Goal: Task Accomplishment & Management: Manage account settings

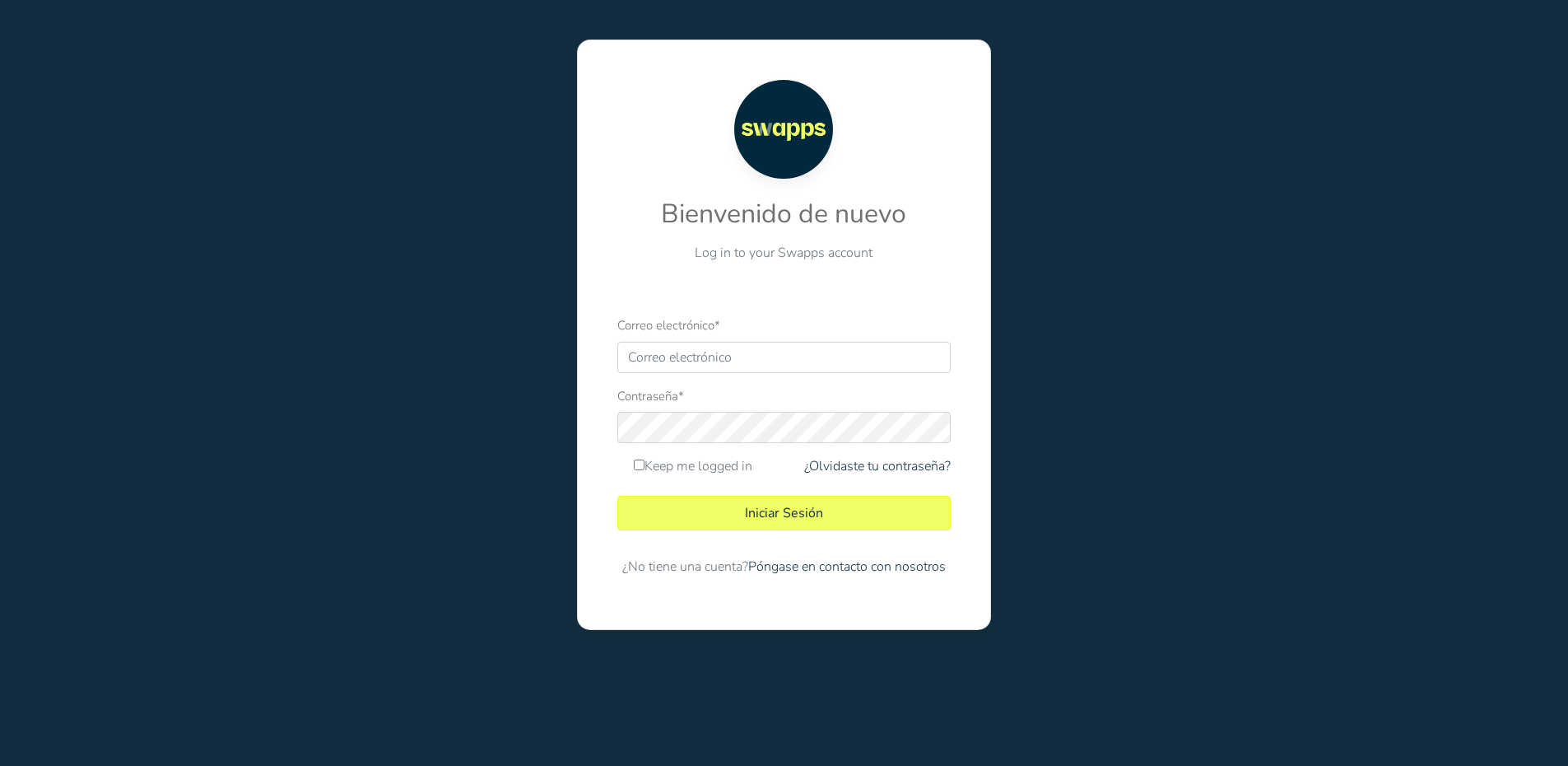
click at [677, 341] on div "Correo electrónico *" at bounding box center [784, 344] width 333 height 58
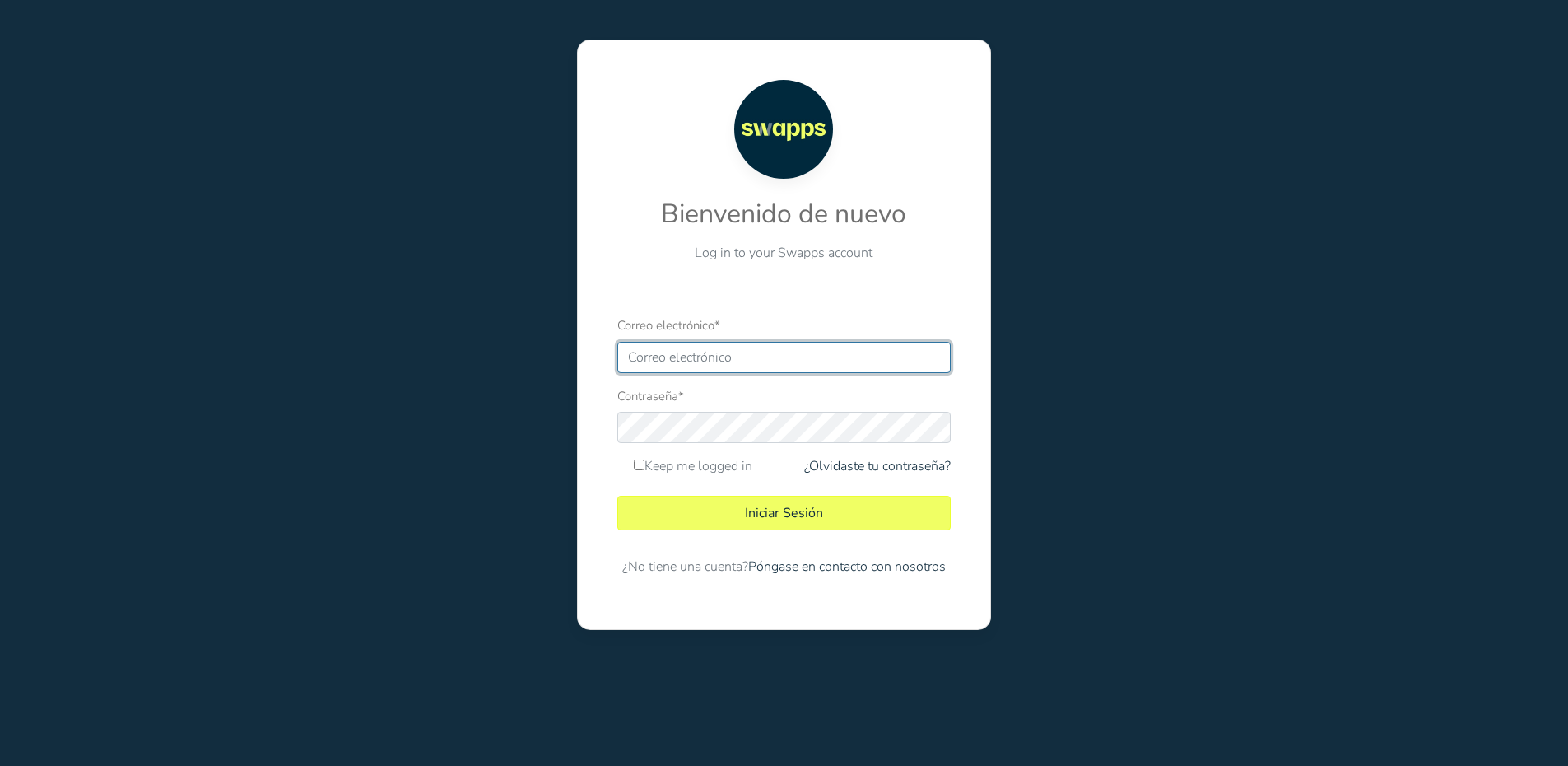
click at [670, 361] on input "Correo electrónico *" at bounding box center [784, 357] width 333 height 31
paste input "[EMAIL_ADDRESS][DOMAIN_NAME]"
type input "sales@contractor.swapps.com"
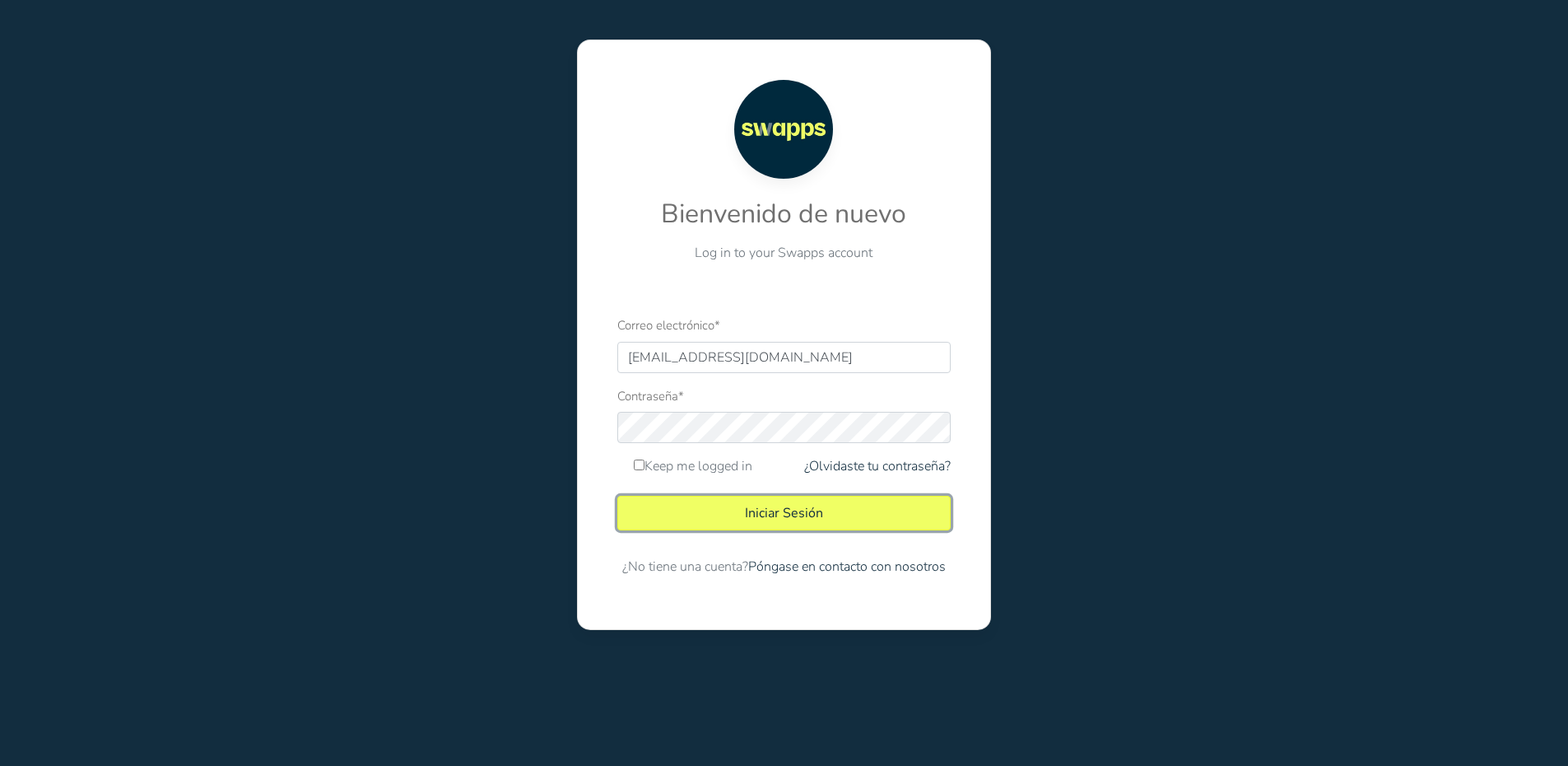
click at [692, 510] on button "Iniciar Sesión" at bounding box center [784, 513] width 333 height 35
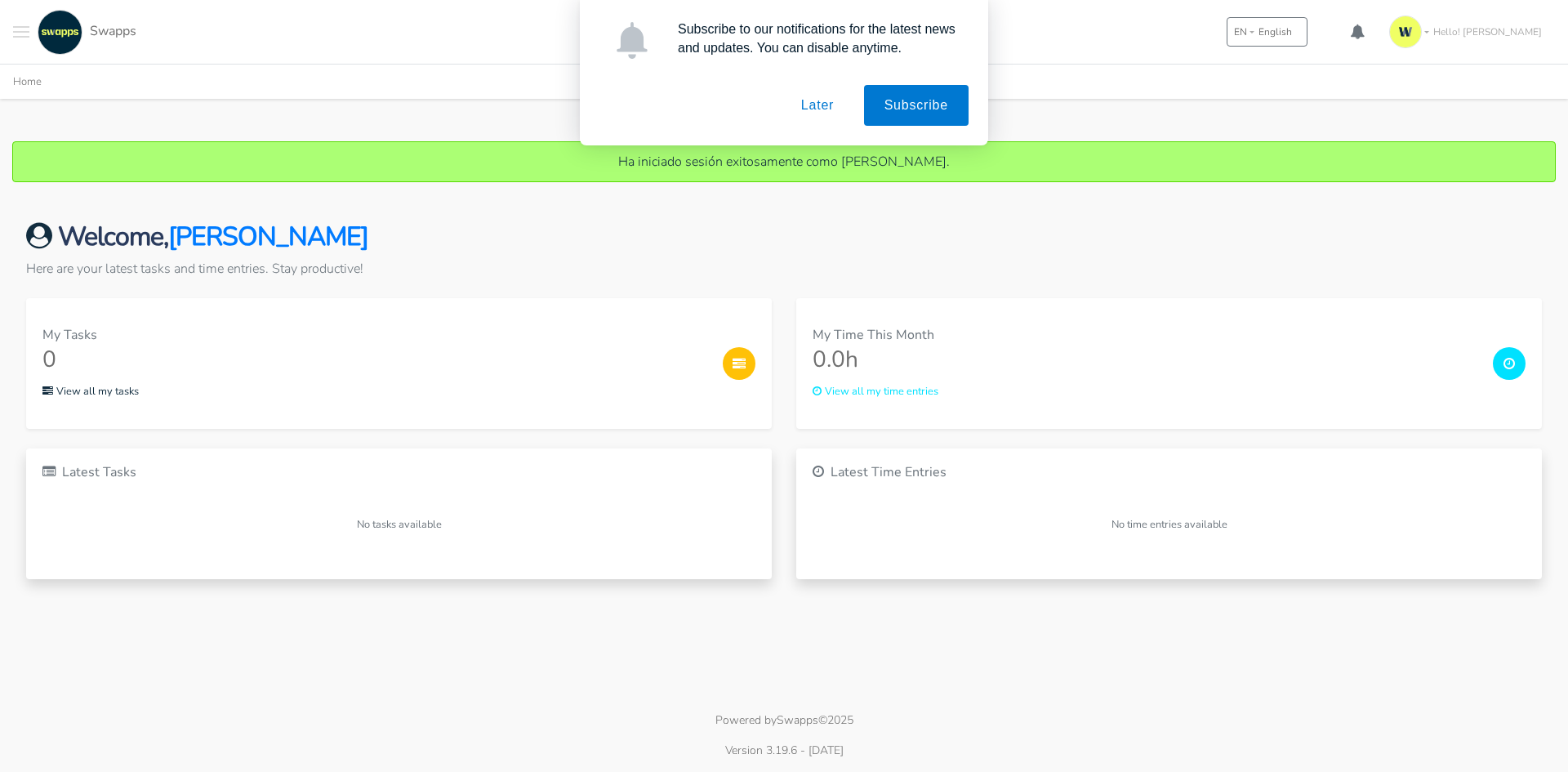
click at [1158, 211] on div "Welcome, Luis Cuevas Here are your latest tasks and time entries. Stay producti…" at bounding box center [784, 410] width 1555 height 417
click at [808, 106] on button "Later" at bounding box center [817, 105] width 73 height 41
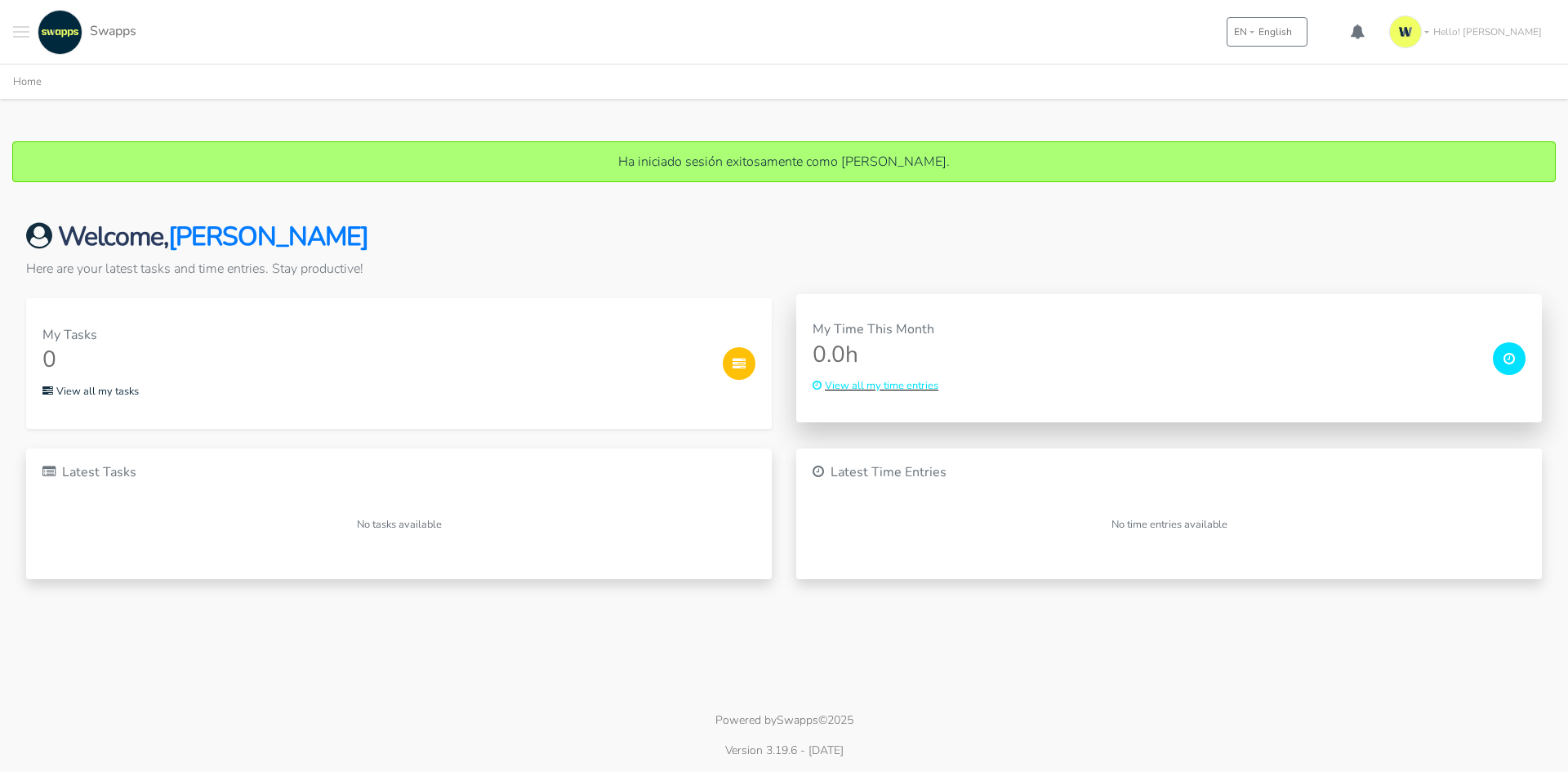
click at [917, 388] on small "View all my time entries" at bounding box center [875, 385] width 126 height 15
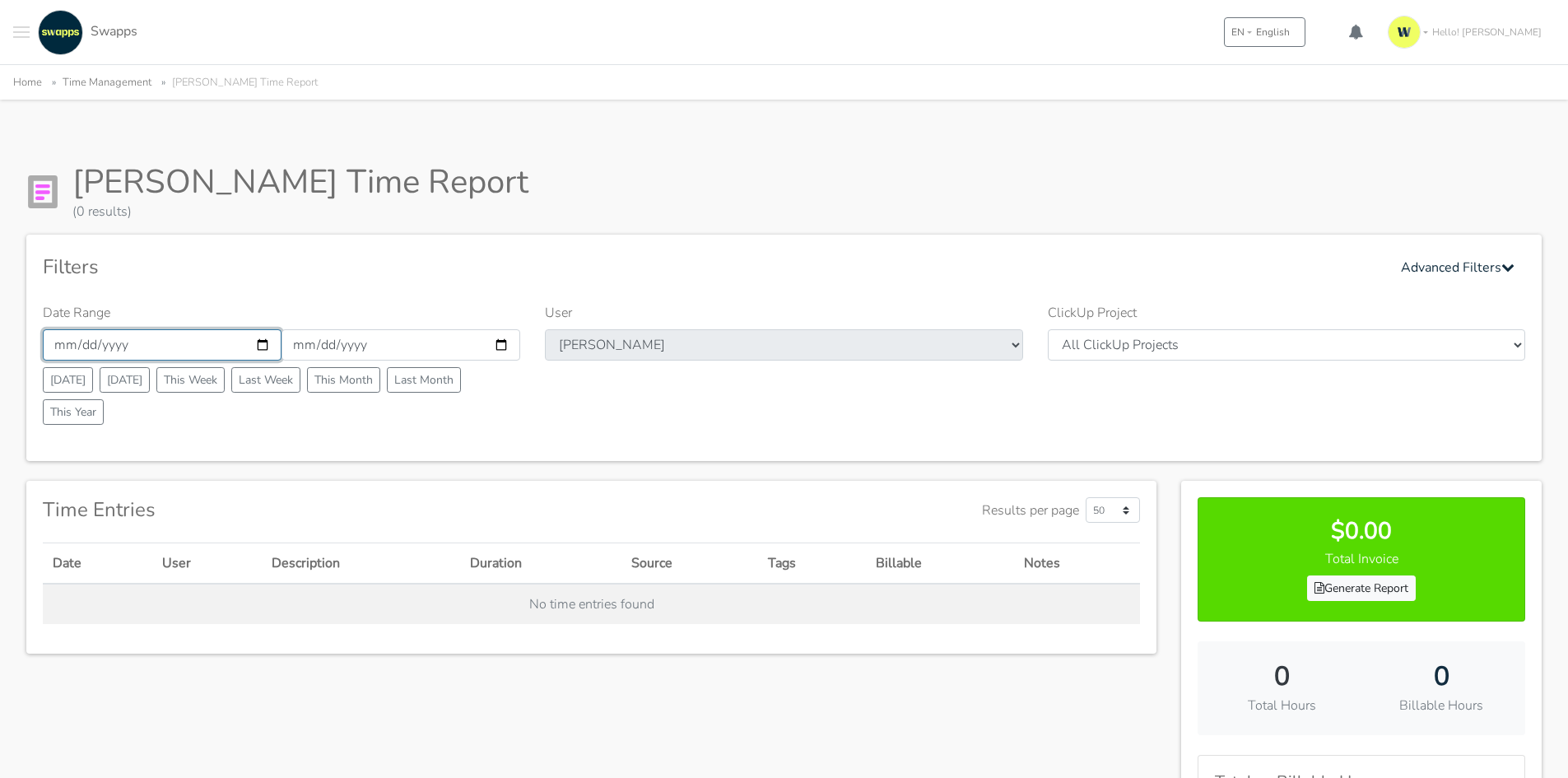
click at [199, 335] on input "2025-09-01" at bounding box center [162, 344] width 239 height 31
click at [265, 341] on input "2025-09-01" at bounding box center [162, 344] width 239 height 31
type input "[DATE]"
click at [501, 339] on input "2025-09-30" at bounding box center [401, 344] width 239 height 31
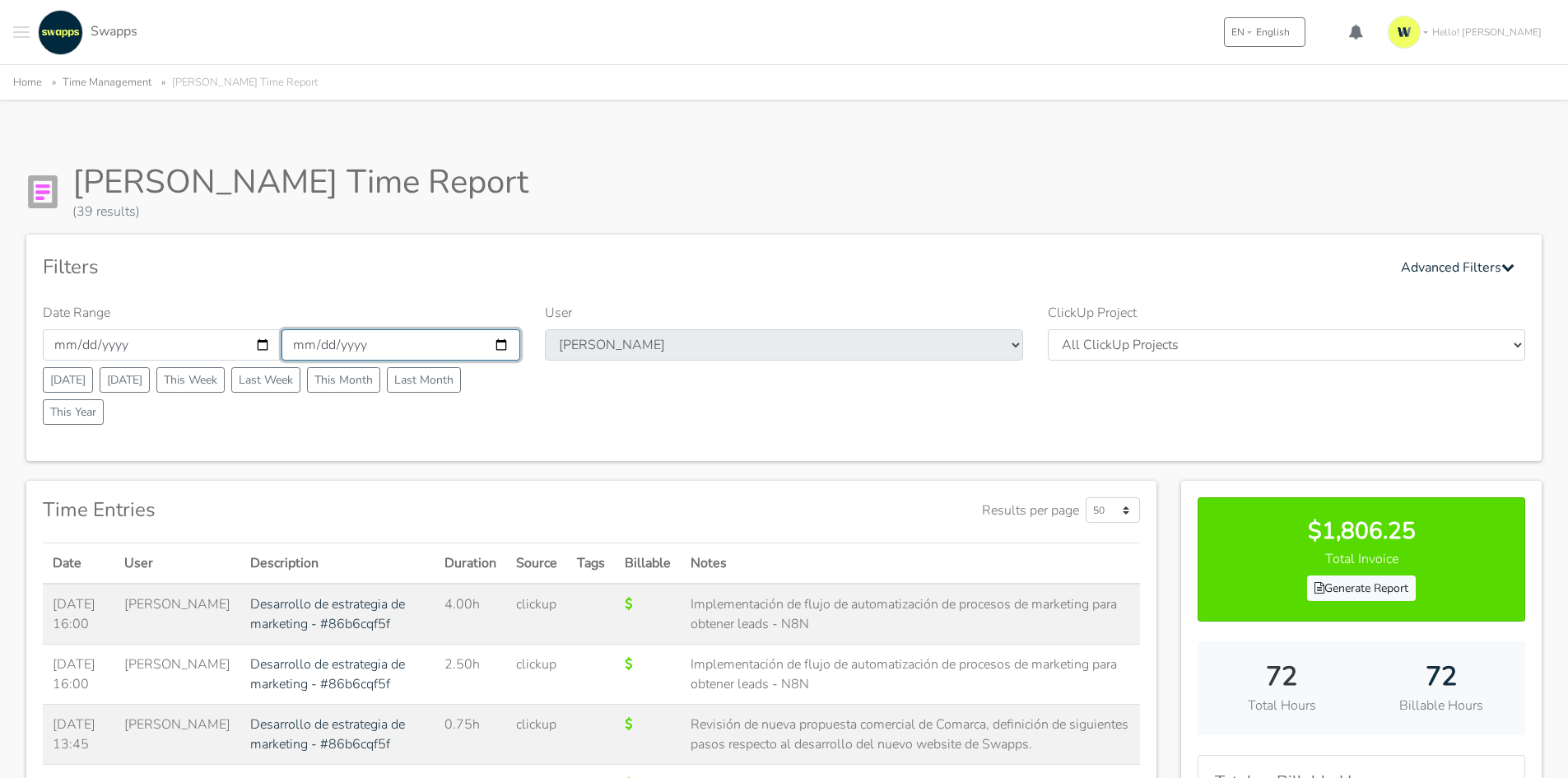
click at [494, 346] on input "2025-09-30" at bounding box center [401, 344] width 239 height 31
type input "[DATE]"
click at [1365, 593] on link "Generate Report" at bounding box center [1361, 589] width 109 height 26
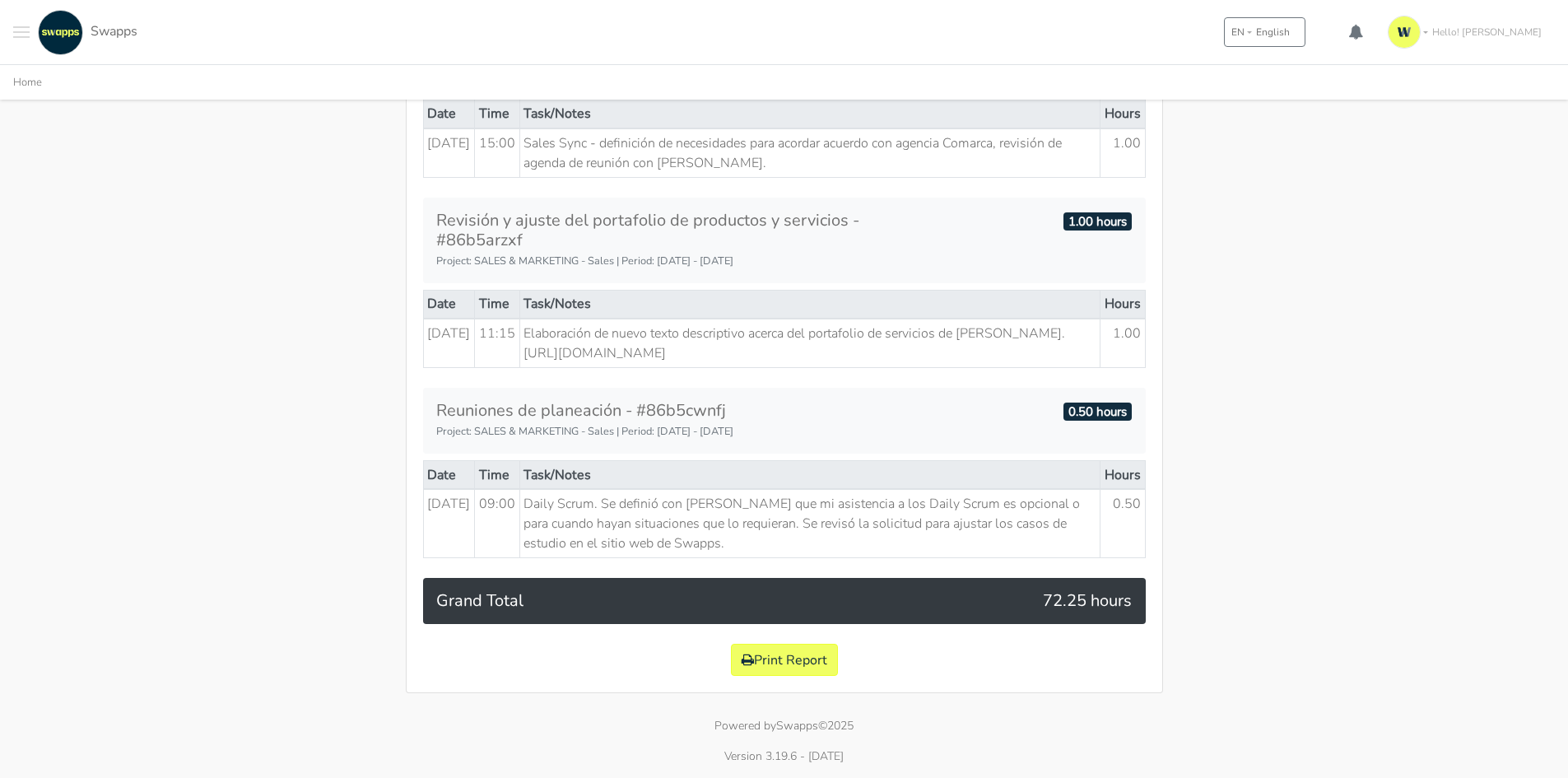
scroll to position [2949, 0]
click at [816, 660] on button "Print Report" at bounding box center [784, 660] width 107 height 32
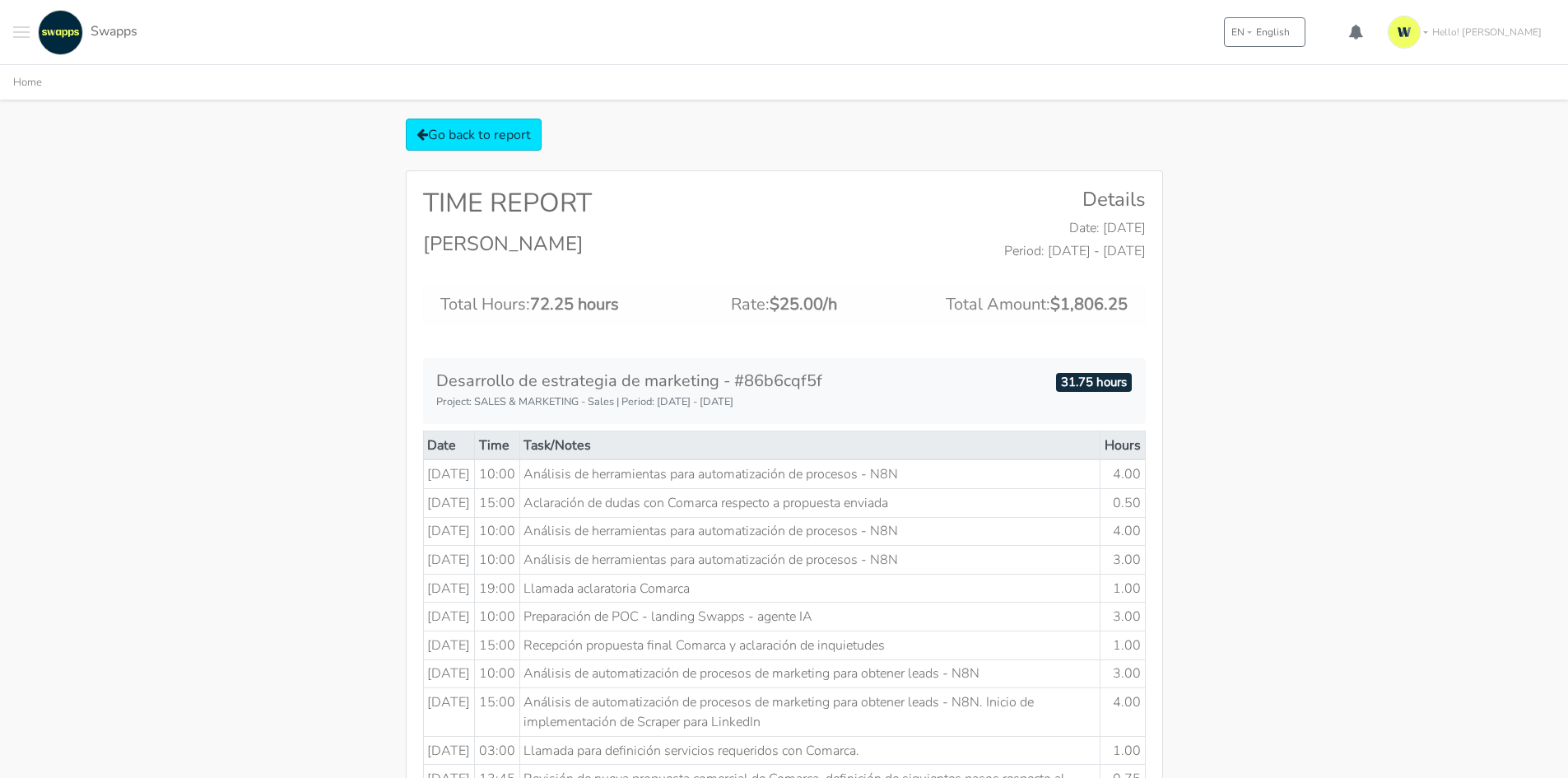
scroll to position [0, 0]
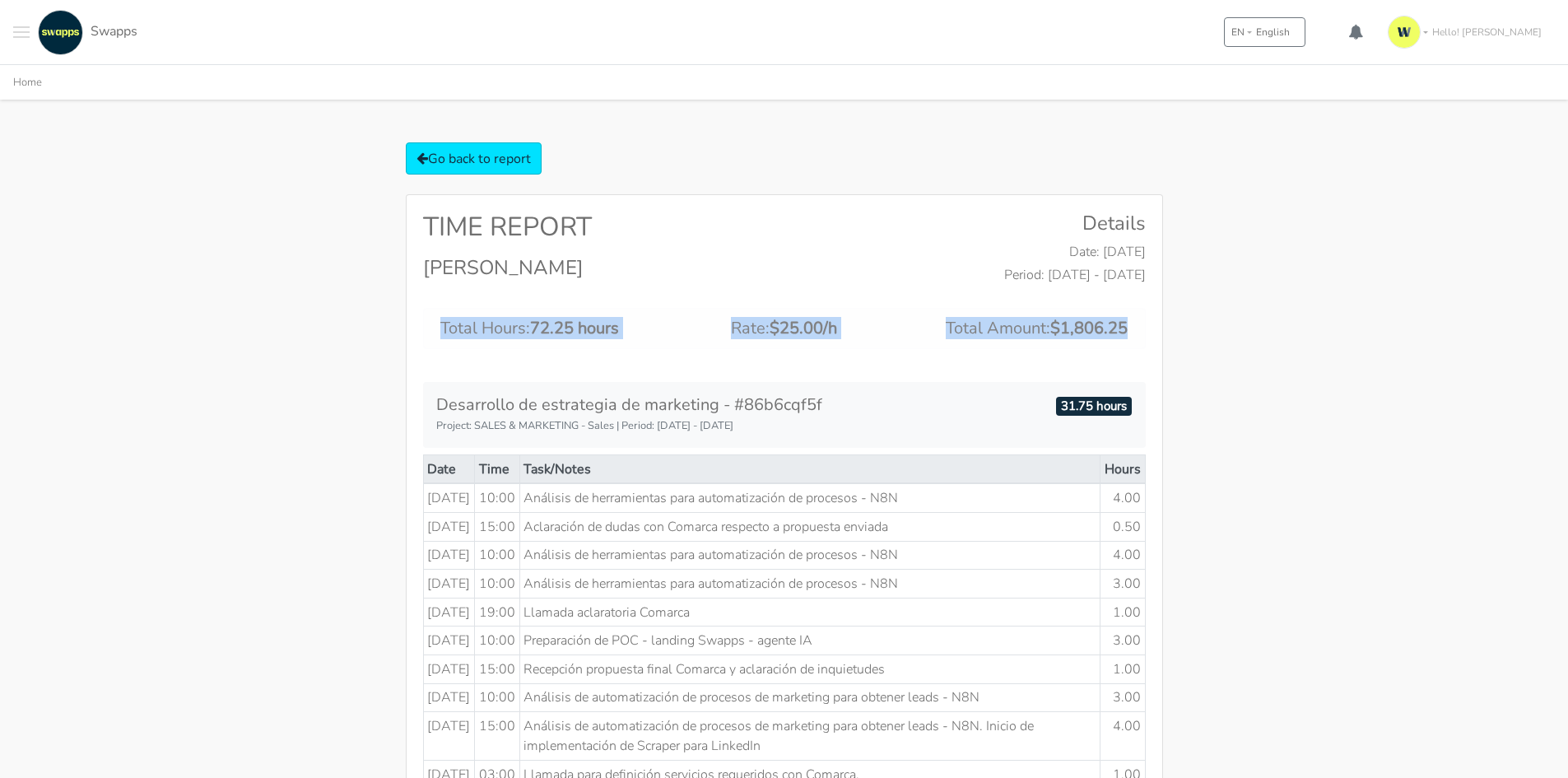
drag, startPoint x: 443, startPoint y: 327, endPoint x: 1128, endPoint y: 343, distance: 685.2
click at [1128, 343] on div "Total Hours: 72.25 hours Rate: $25.00/h Total Amount: $1,806.25" at bounding box center [784, 328] width 723 height 41
click at [621, 356] on div "Total Hours: 72.25 hours Rate: $25.00/h Total Amount: $1,806.25" at bounding box center [784, 335] width 748 height 54
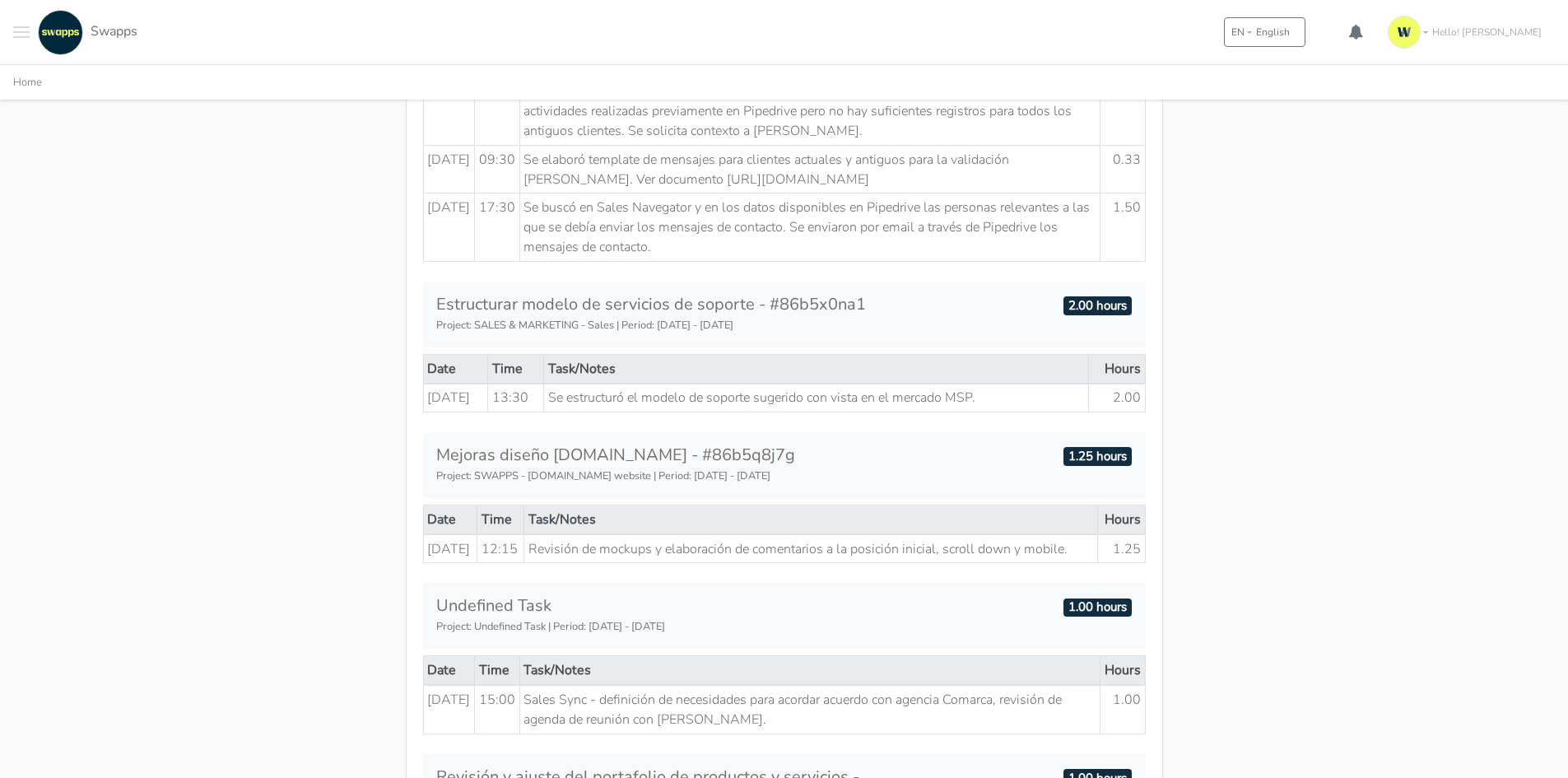
scroll to position [1878, 0]
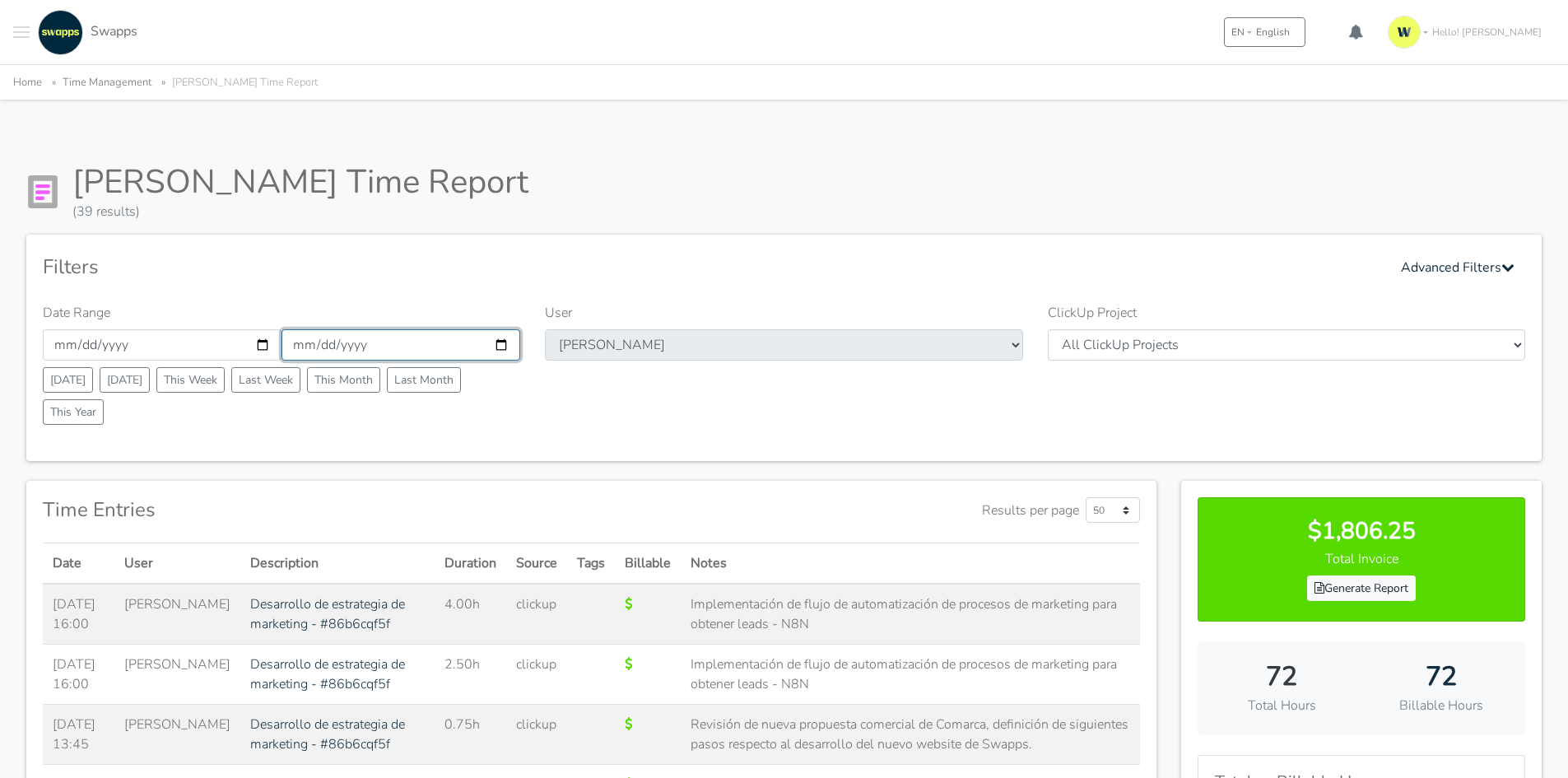
click at [491, 347] on input "[DATE]" at bounding box center [401, 344] width 239 height 31
click at [503, 348] on input "[DATE]" at bounding box center [401, 344] width 239 height 31
type input "[DATE]"
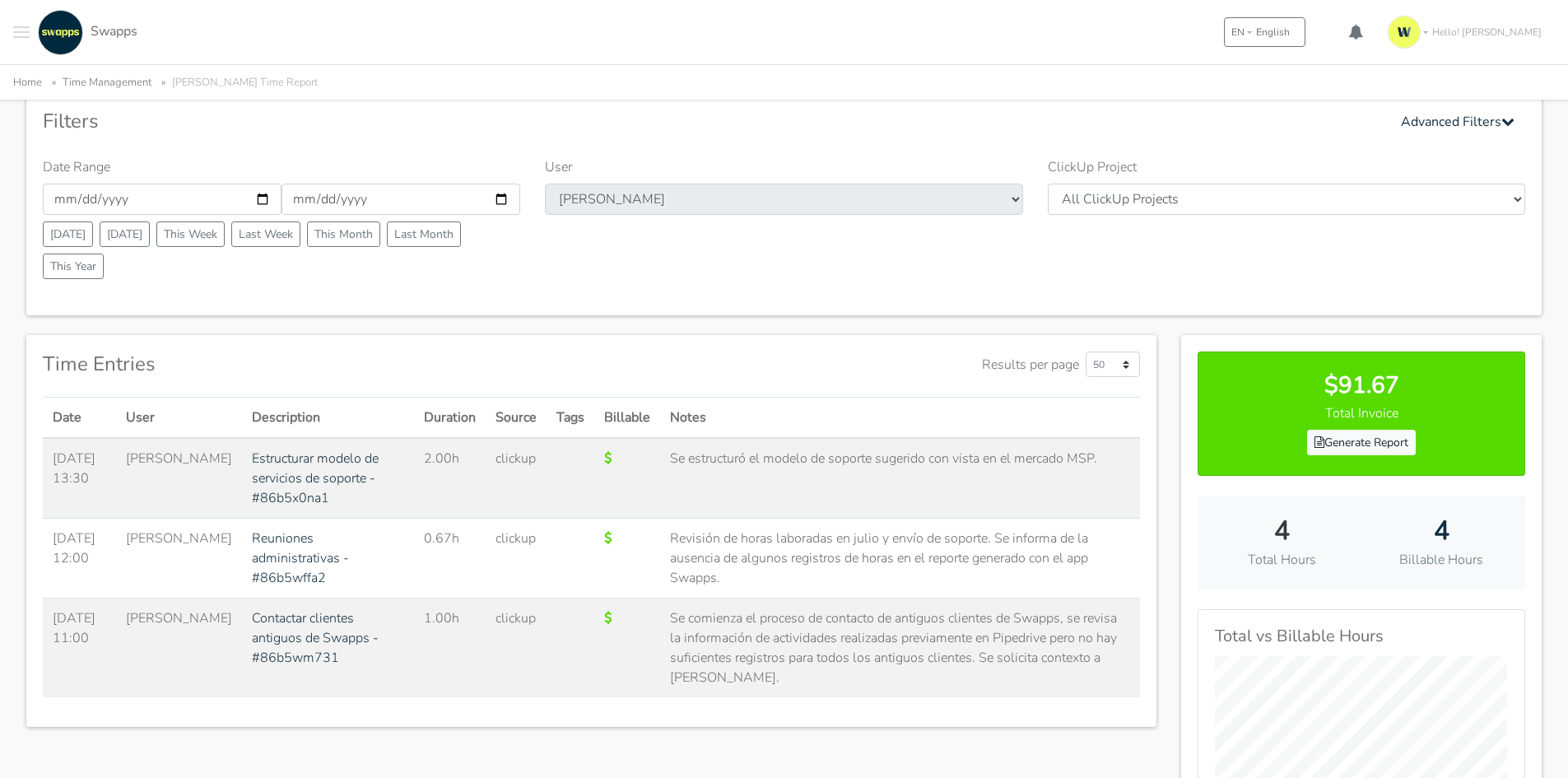
scroll to position [165, 0]
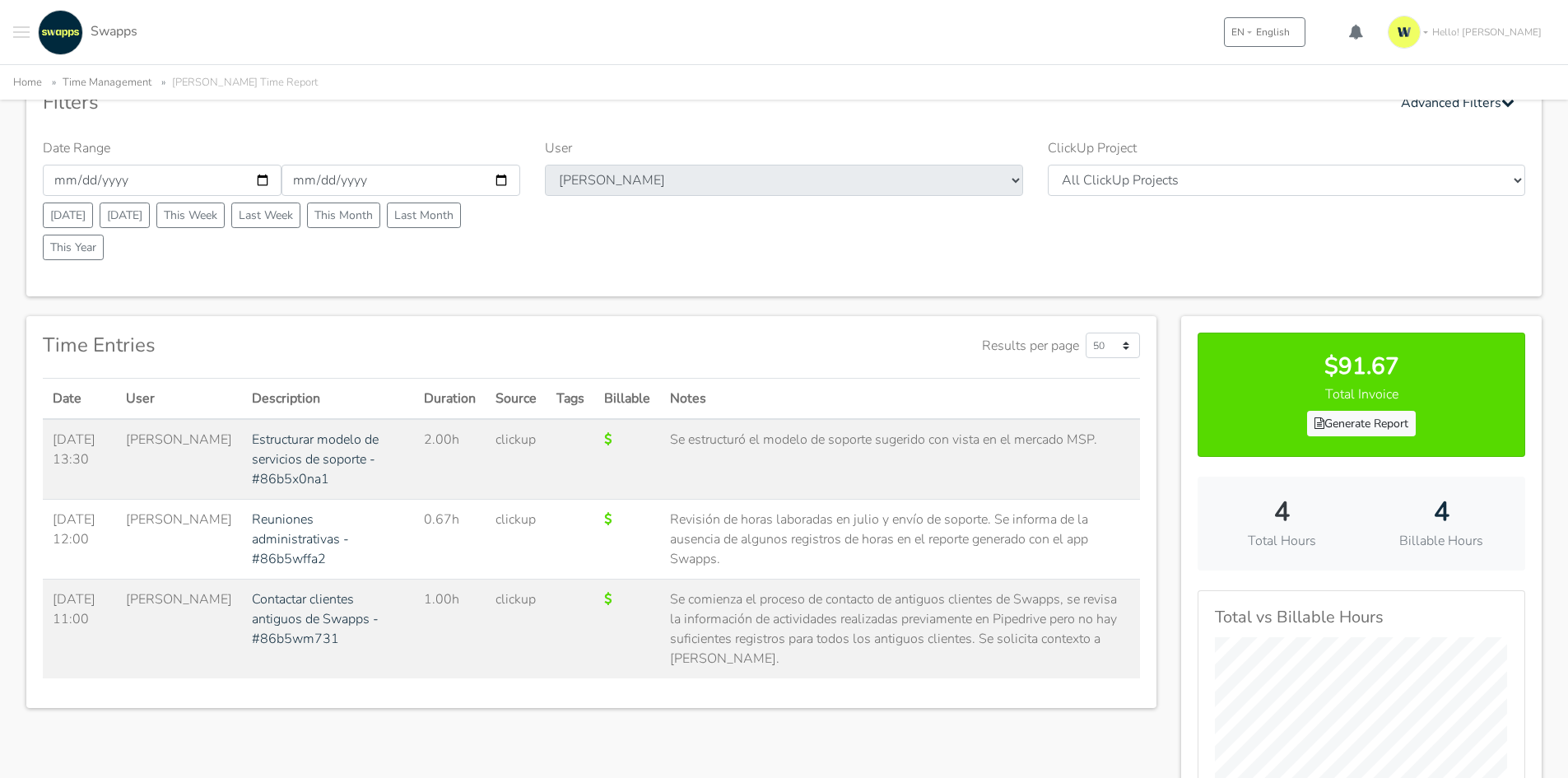
click at [78, 26] on img "Main navigation" at bounding box center [60, 32] width 45 height 45
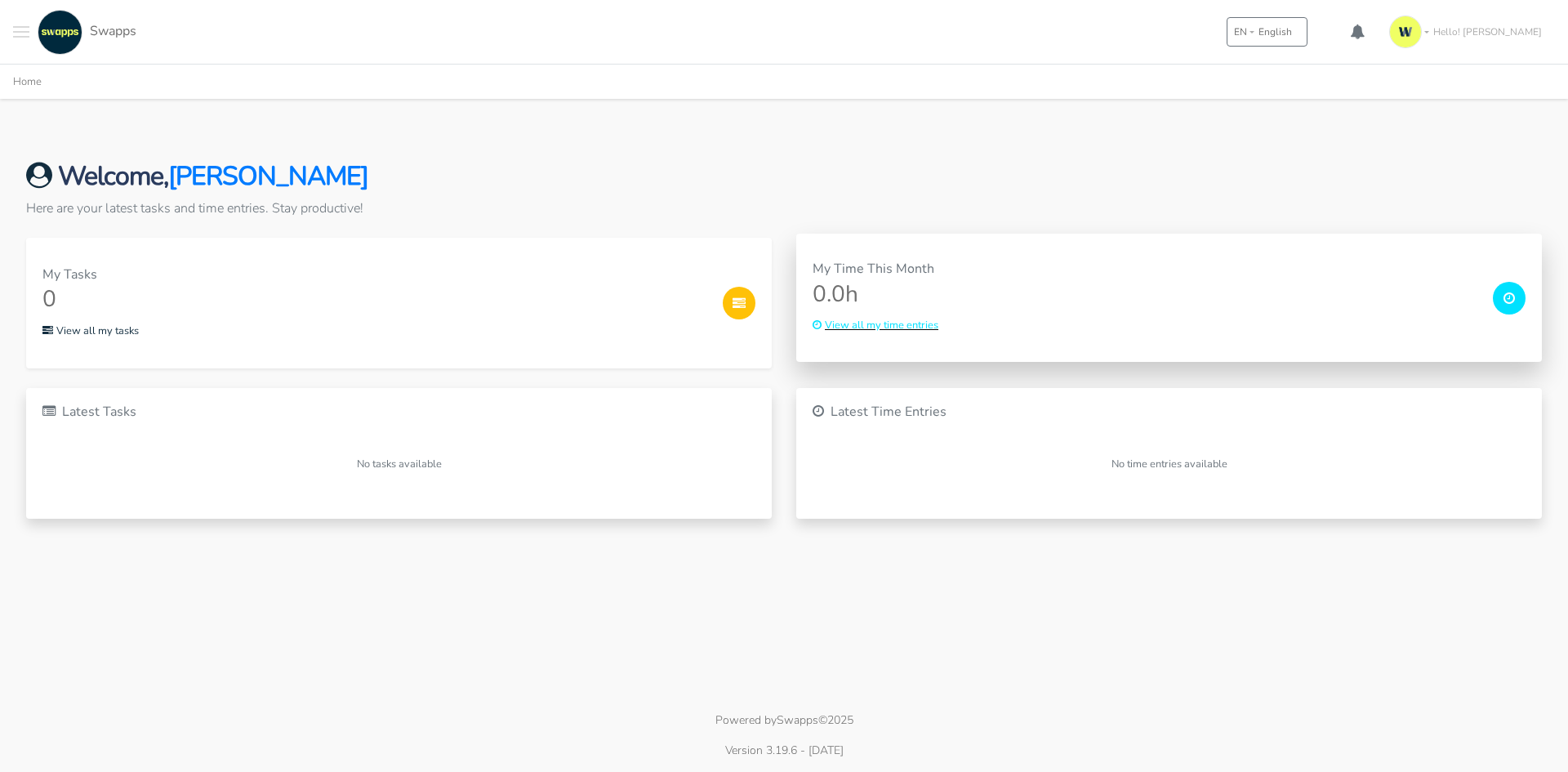
click at [913, 331] on small "View all my time entries" at bounding box center [875, 324] width 126 height 15
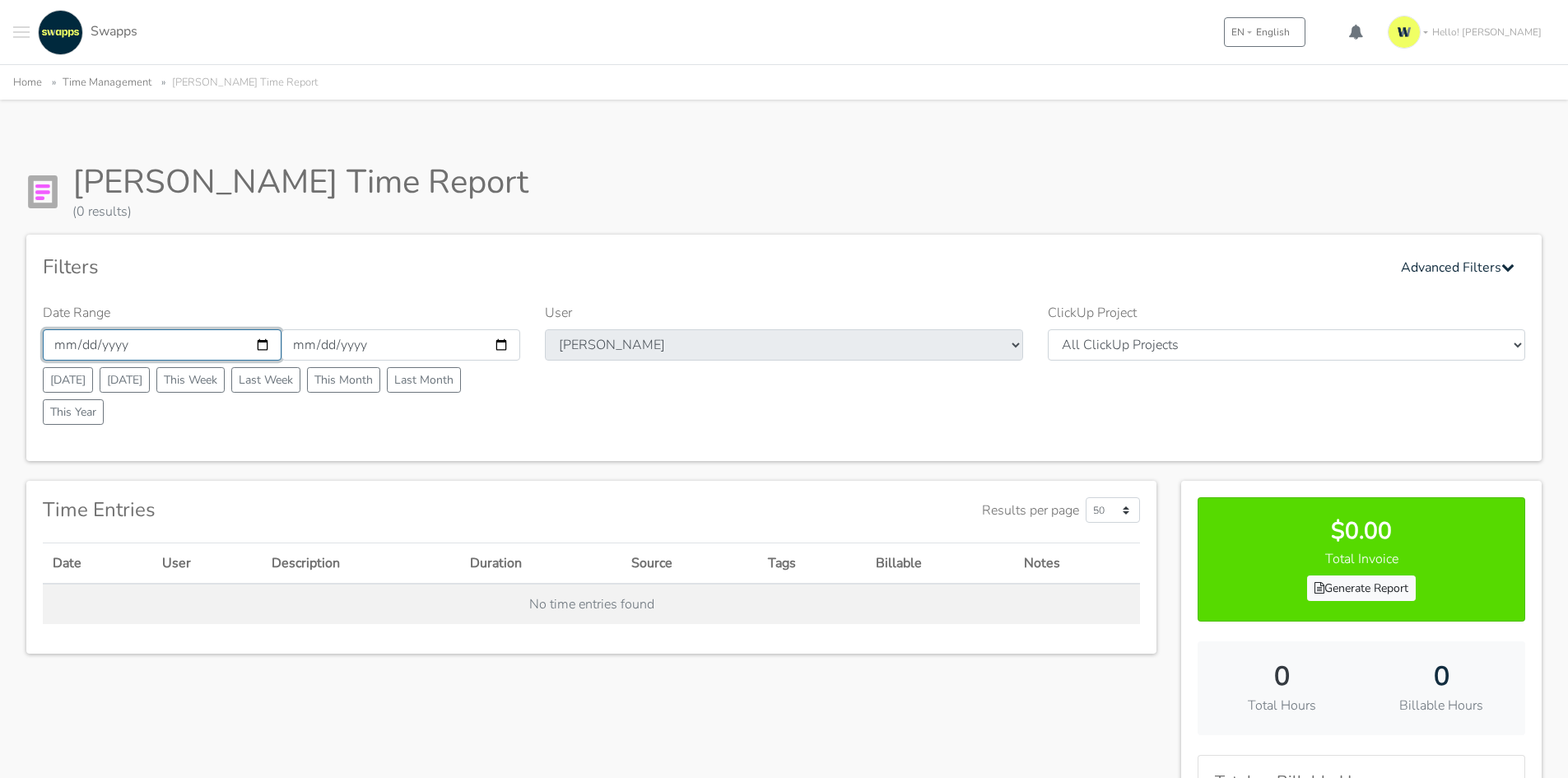
click at [254, 340] on input "2025-09-01" at bounding box center [162, 344] width 239 height 31
click at [258, 345] on input "2025-09-01" at bounding box center [162, 344] width 239 height 31
type input "[DATE]"
click at [500, 339] on input "2025-09-30" at bounding box center [401, 344] width 239 height 31
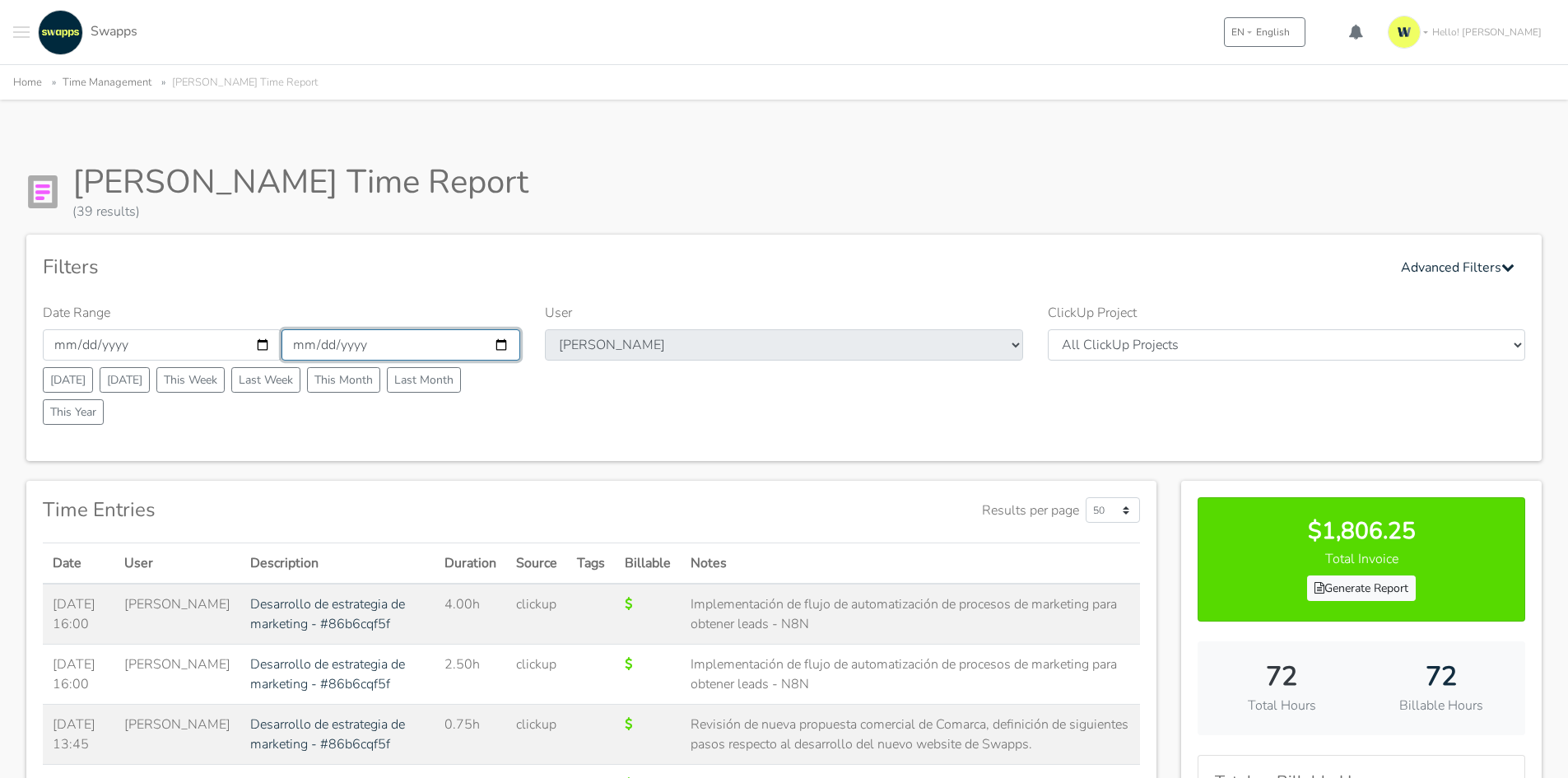
click at [507, 339] on input "[DATE]" at bounding box center [401, 344] width 239 height 31
type input "[DATE]"
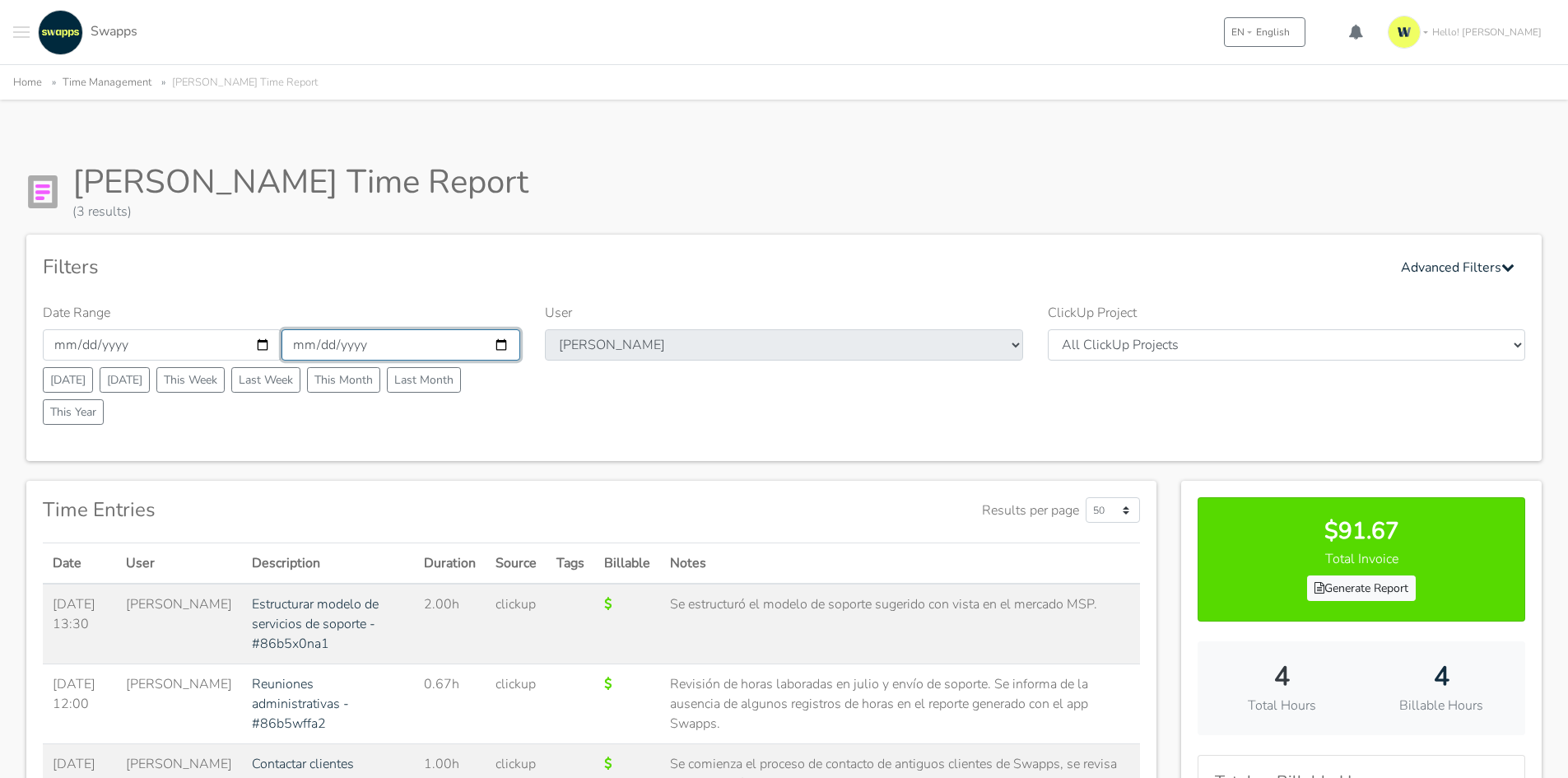
click at [496, 350] on input "2025-08-01" at bounding box center [401, 344] width 239 height 31
type input "2025-08-31"
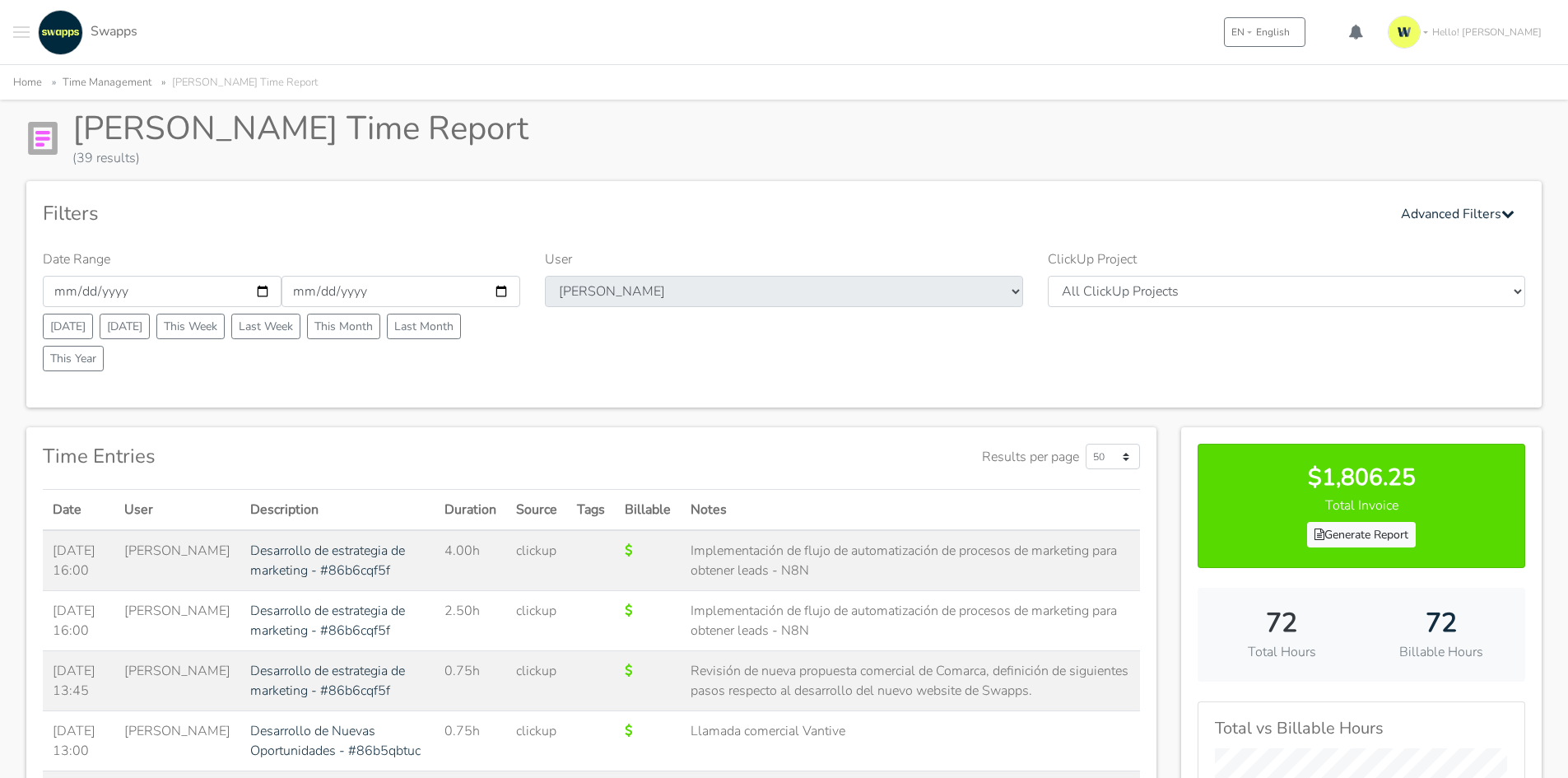
scroll to position [82, 0]
